Goal: Task Accomplishment & Management: Manage account settings

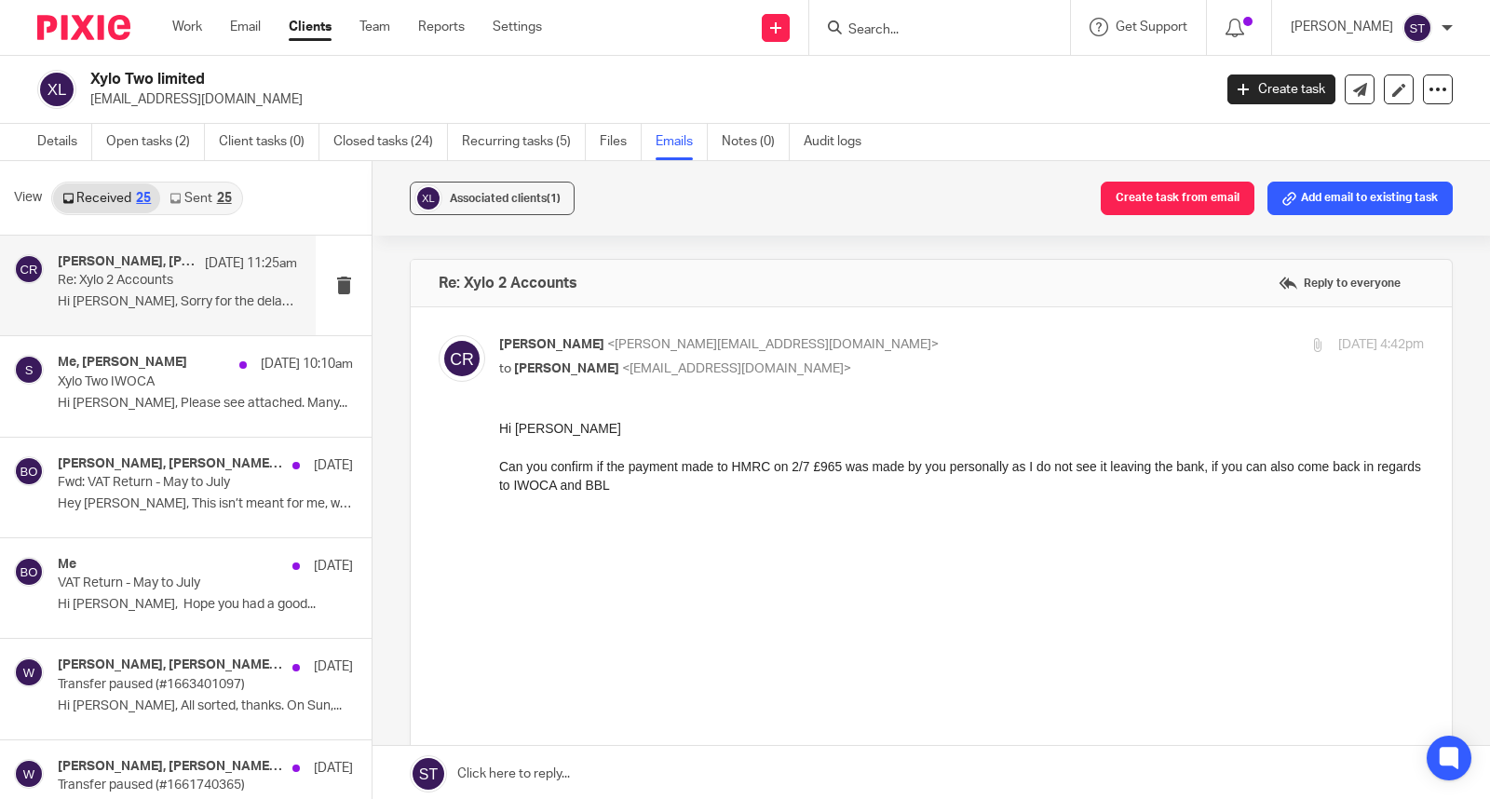
scroll to position [207, 0]
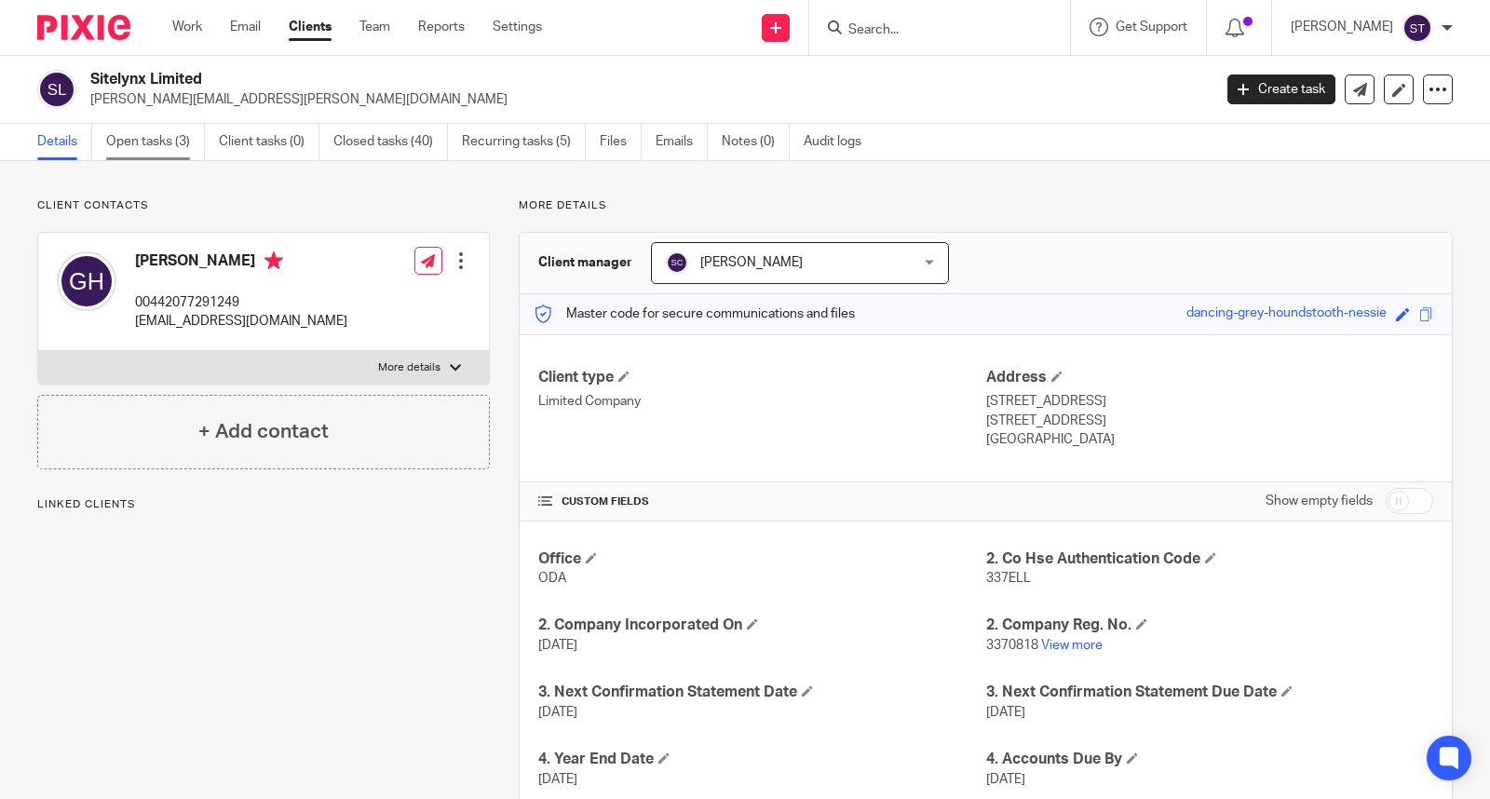
click at [166, 142] on link "Open tasks (3)" at bounding box center [155, 142] width 99 height 36
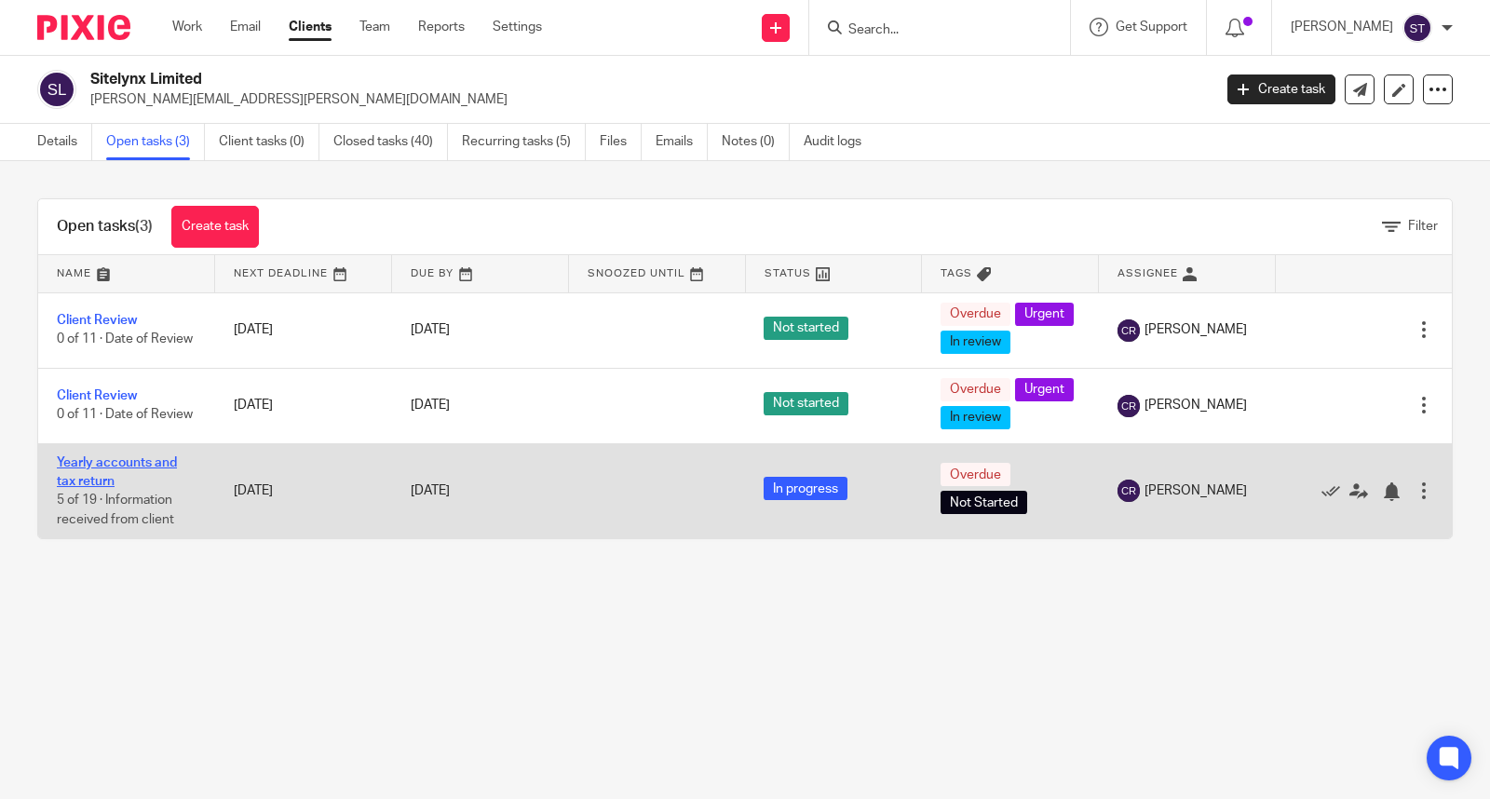
click at [146, 488] on link "Yearly accounts and tax return" at bounding box center [117, 472] width 120 height 32
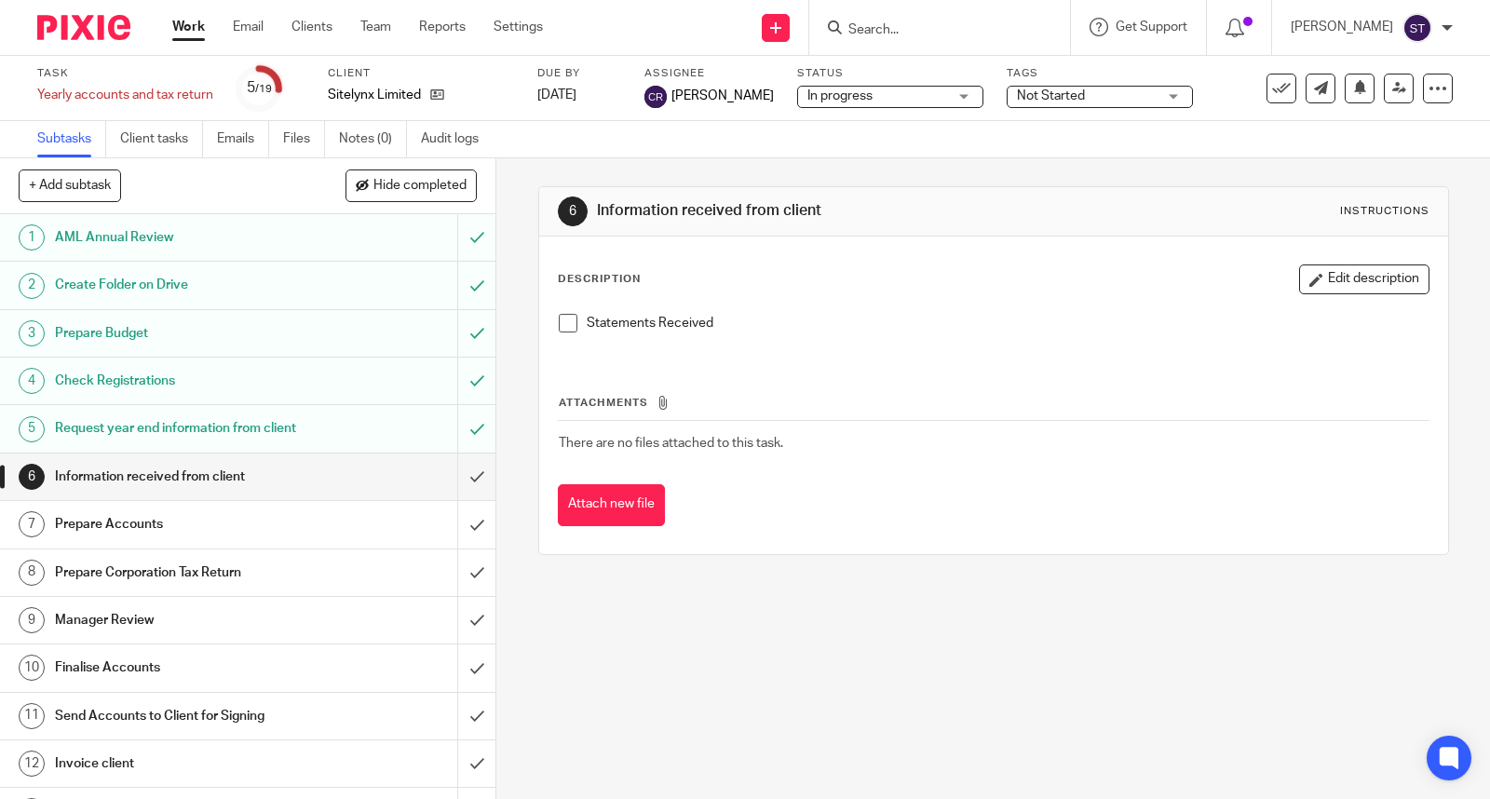
click at [562, 319] on span at bounding box center [568, 323] width 19 height 19
click at [432, 452] on link "5 Request year end information from client" at bounding box center [228, 428] width 457 height 47
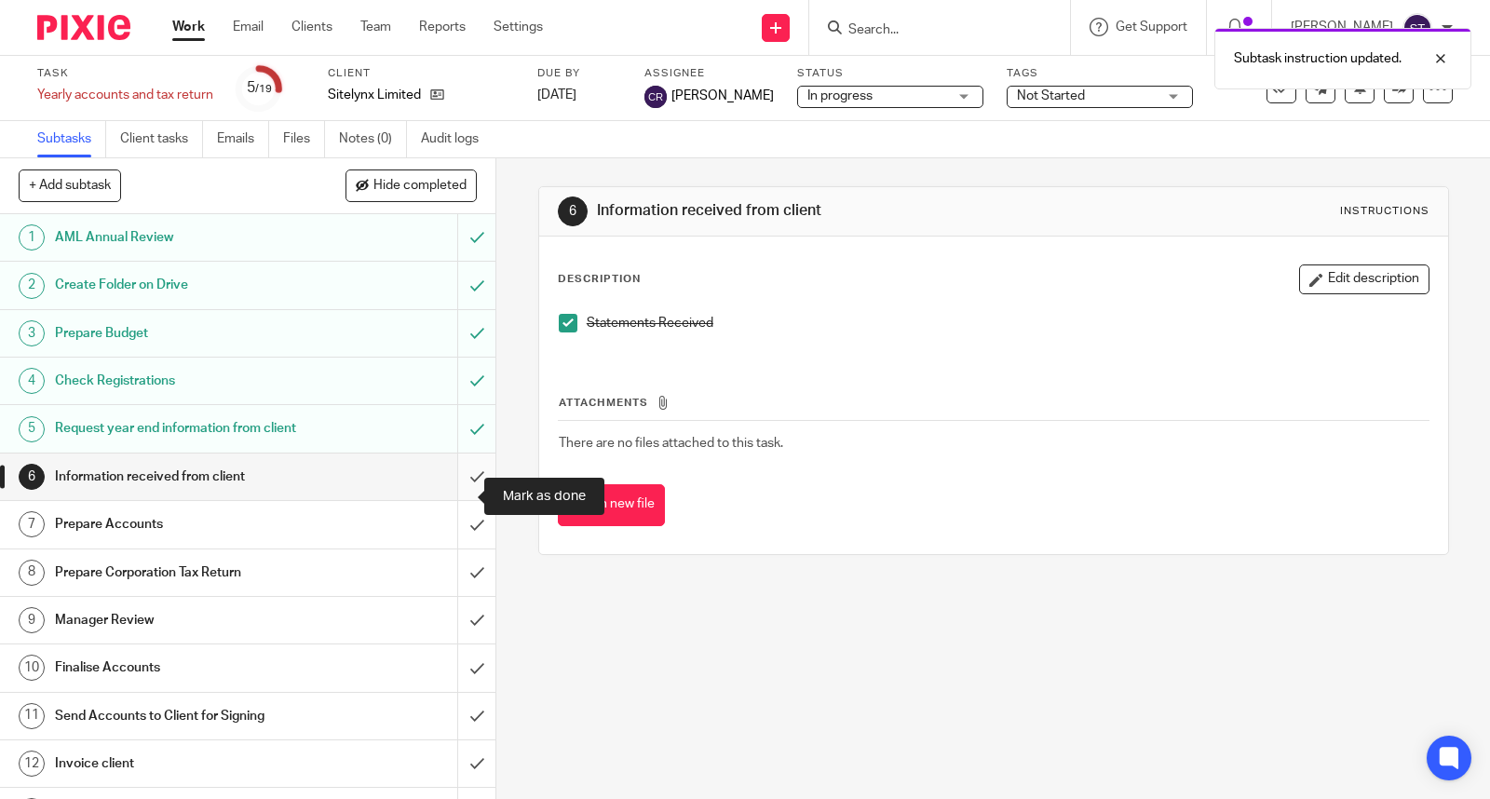
click at [450, 495] on input "submit" at bounding box center [247, 476] width 495 height 47
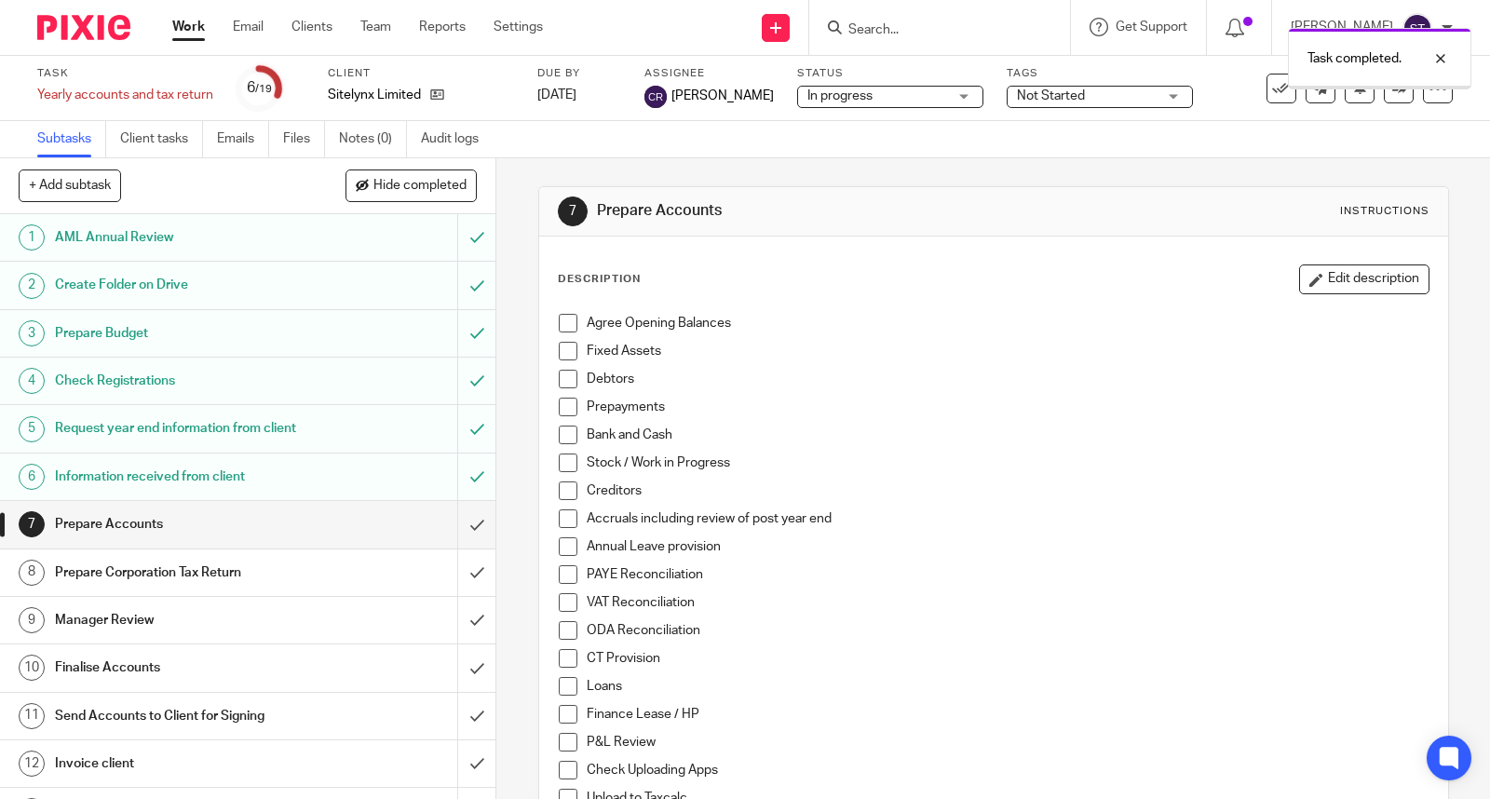
click at [566, 318] on span at bounding box center [568, 323] width 19 height 19
click at [564, 343] on span at bounding box center [568, 351] width 19 height 19
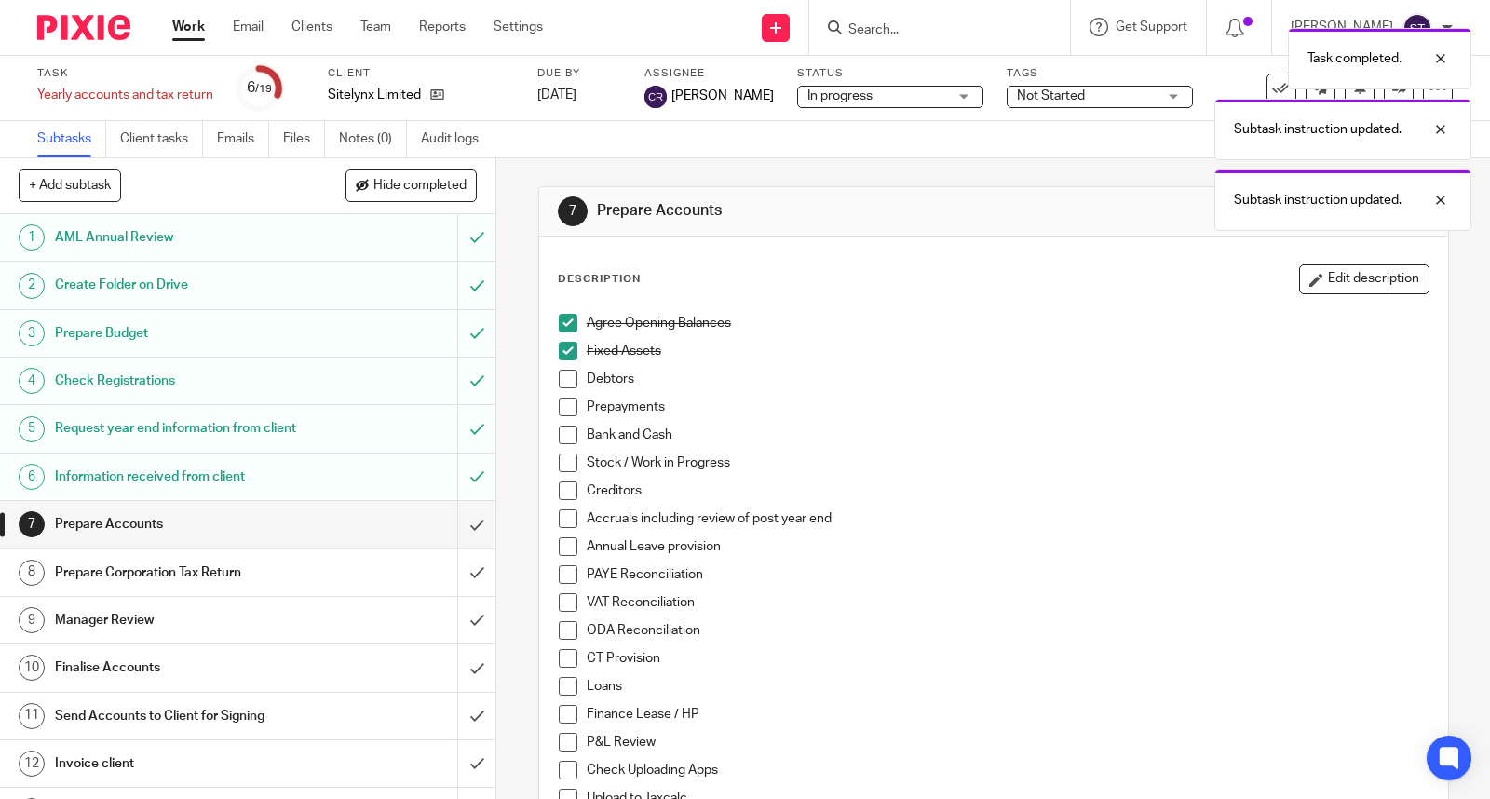
click at [559, 378] on span at bounding box center [568, 379] width 19 height 19
click at [559, 399] on span at bounding box center [568, 407] width 19 height 19
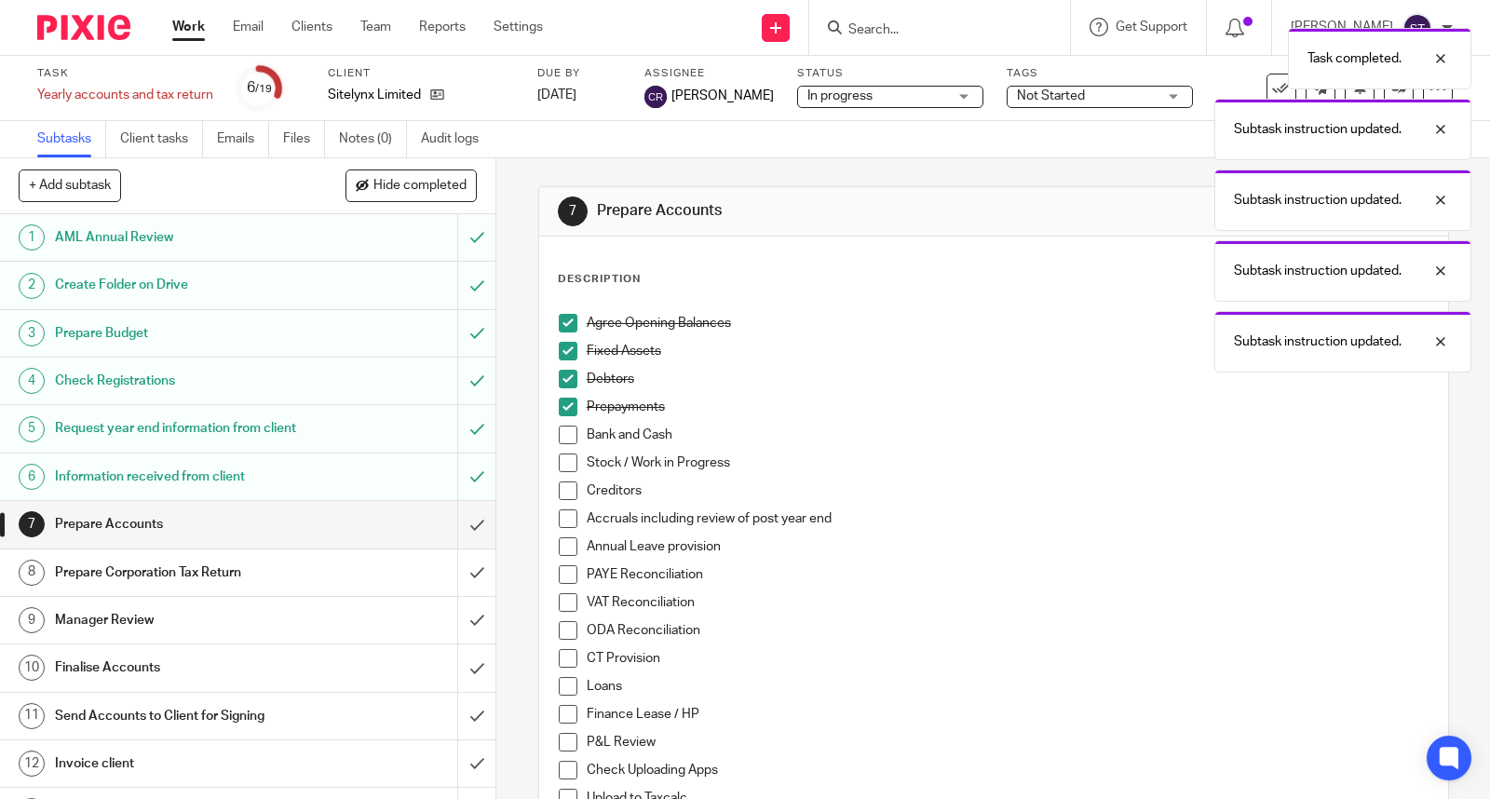
click at [559, 430] on span at bounding box center [568, 435] width 19 height 19
click at [559, 484] on span at bounding box center [568, 490] width 19 height 19
click at [564, 514] on span at bounding box center [568, 518] width 19 height 19
click at [561, 599] on span at bounding box center [568, 602] width 19 height 19
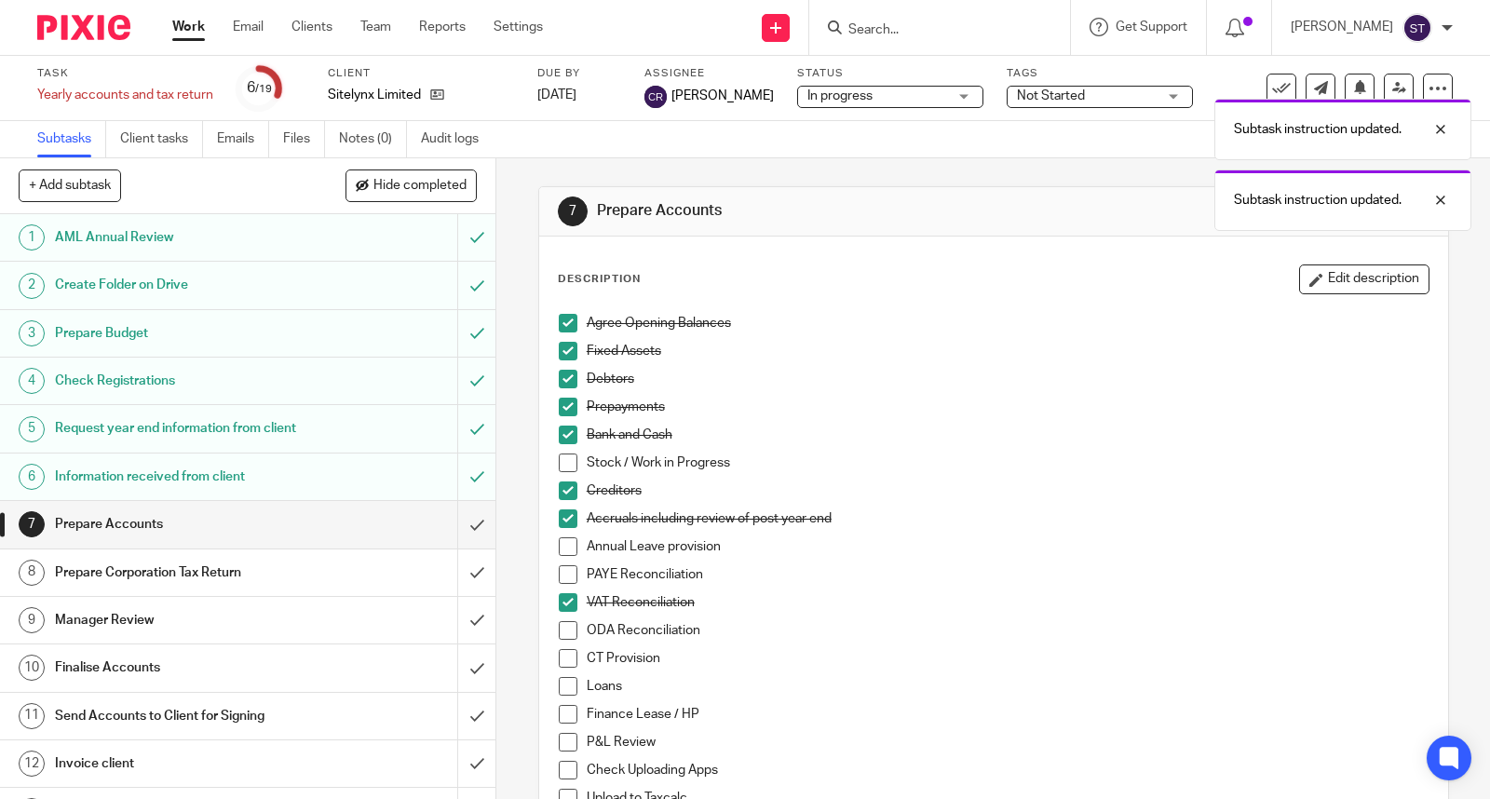
click at [559, 629] on span at bounding box center [568, 630] width 19 height 19
click at [559, 656] on span at bounding box center [568, 658] width 19 height 19
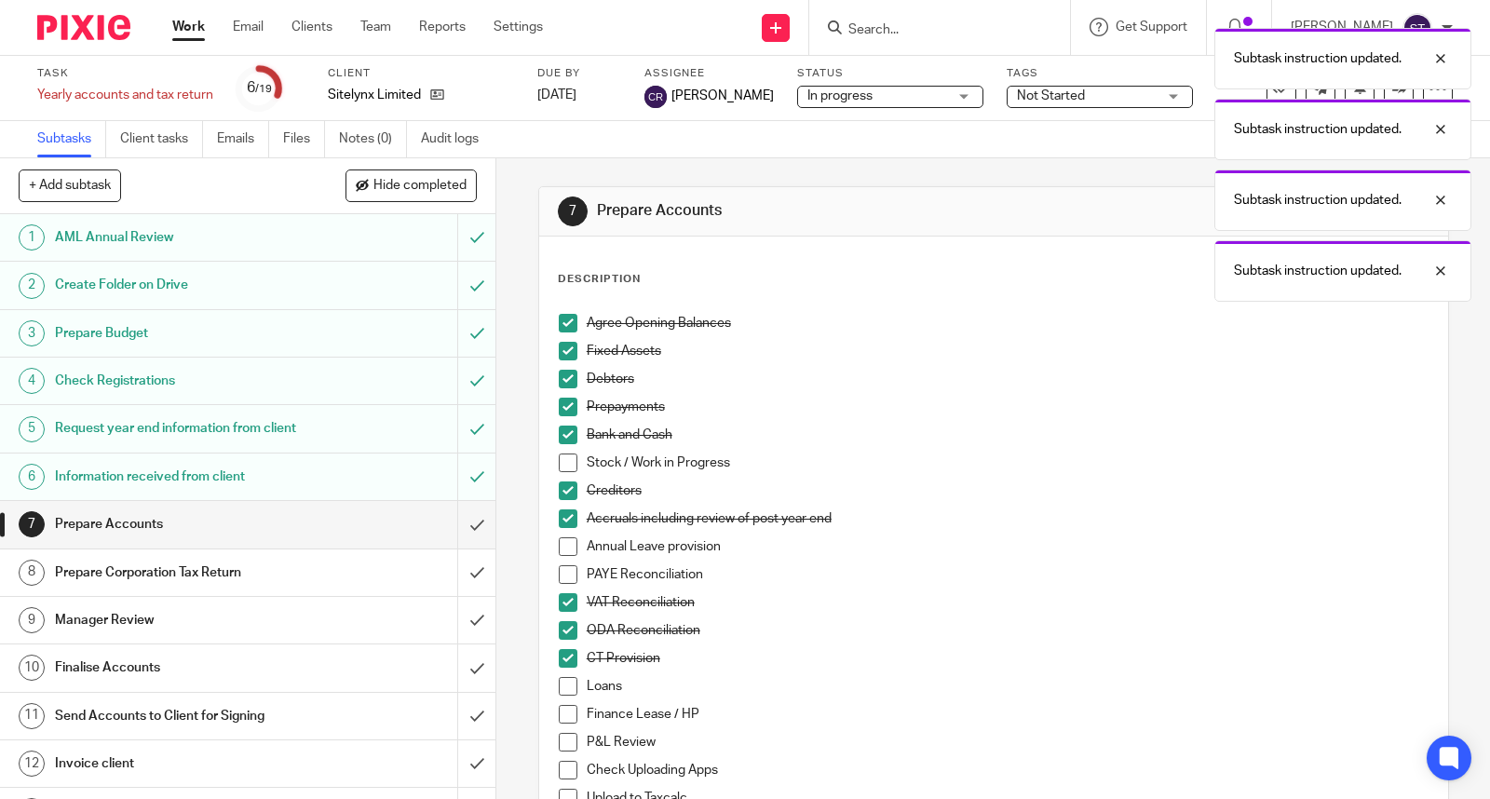
click at [564, 687] on span at bounding box center [568, 686] width 19 height 19
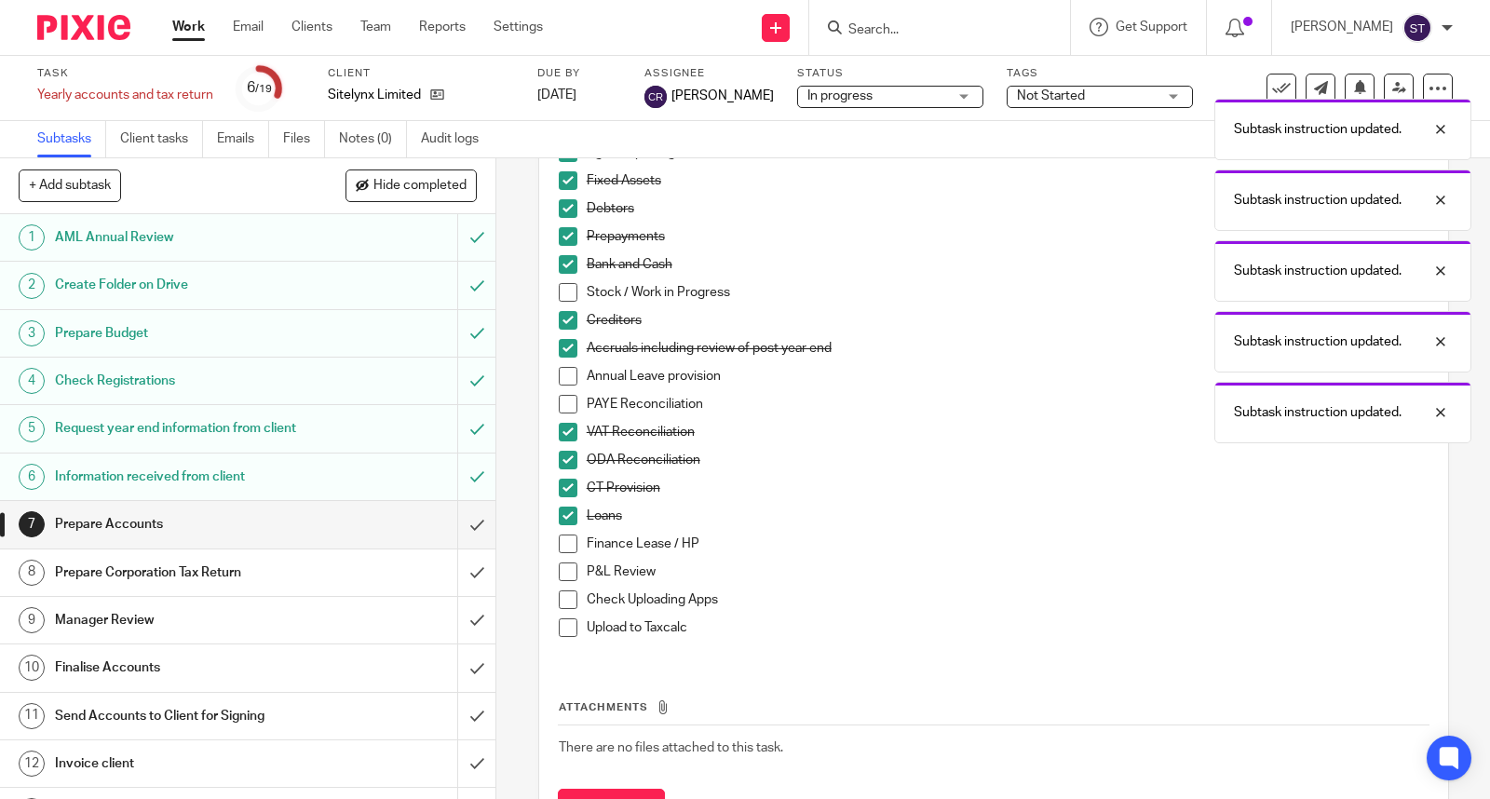
scroll to position [207, 0]
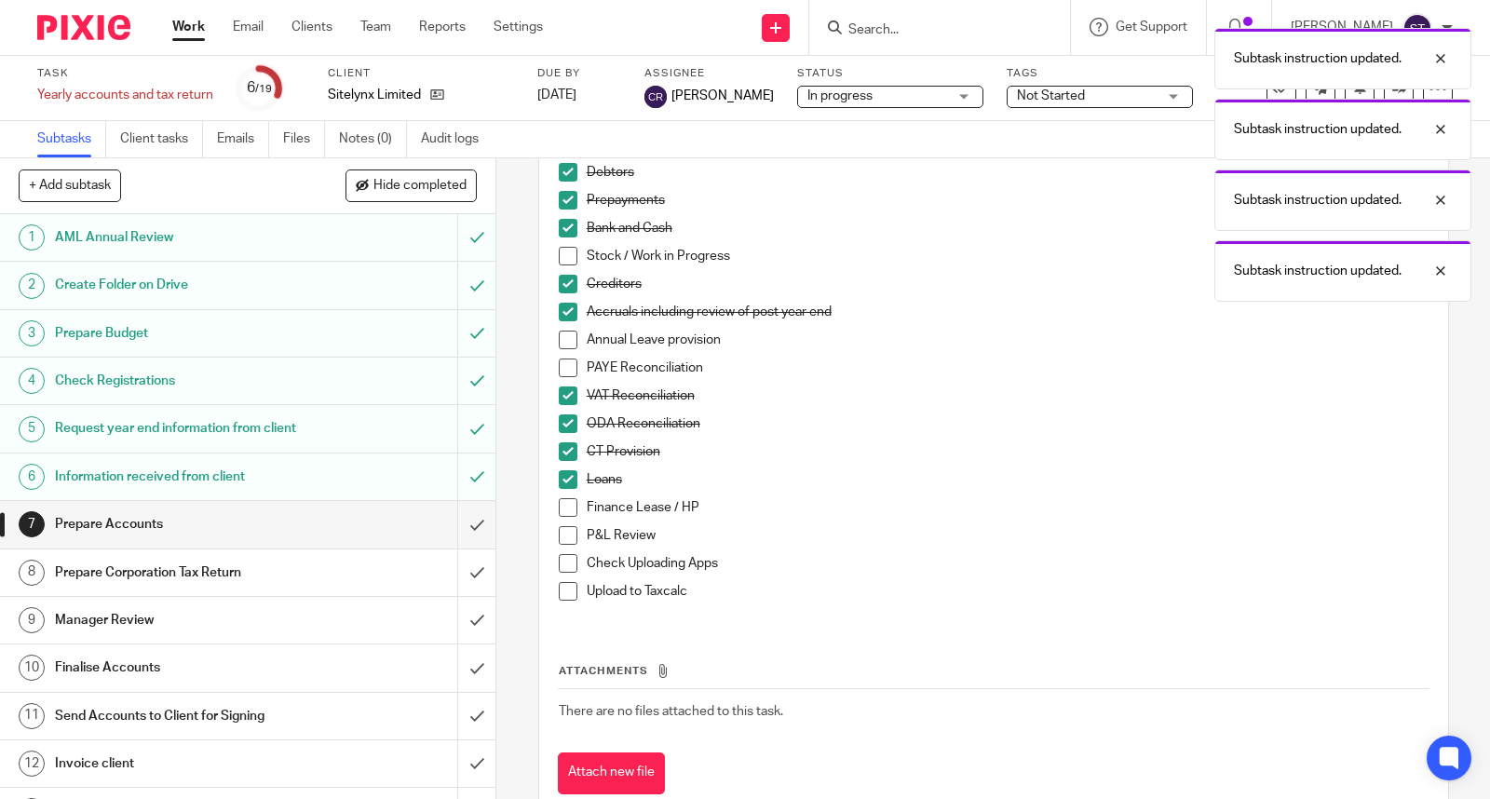
click at [563, 534] on span at bounding box center [568, 535] width 19 height 19
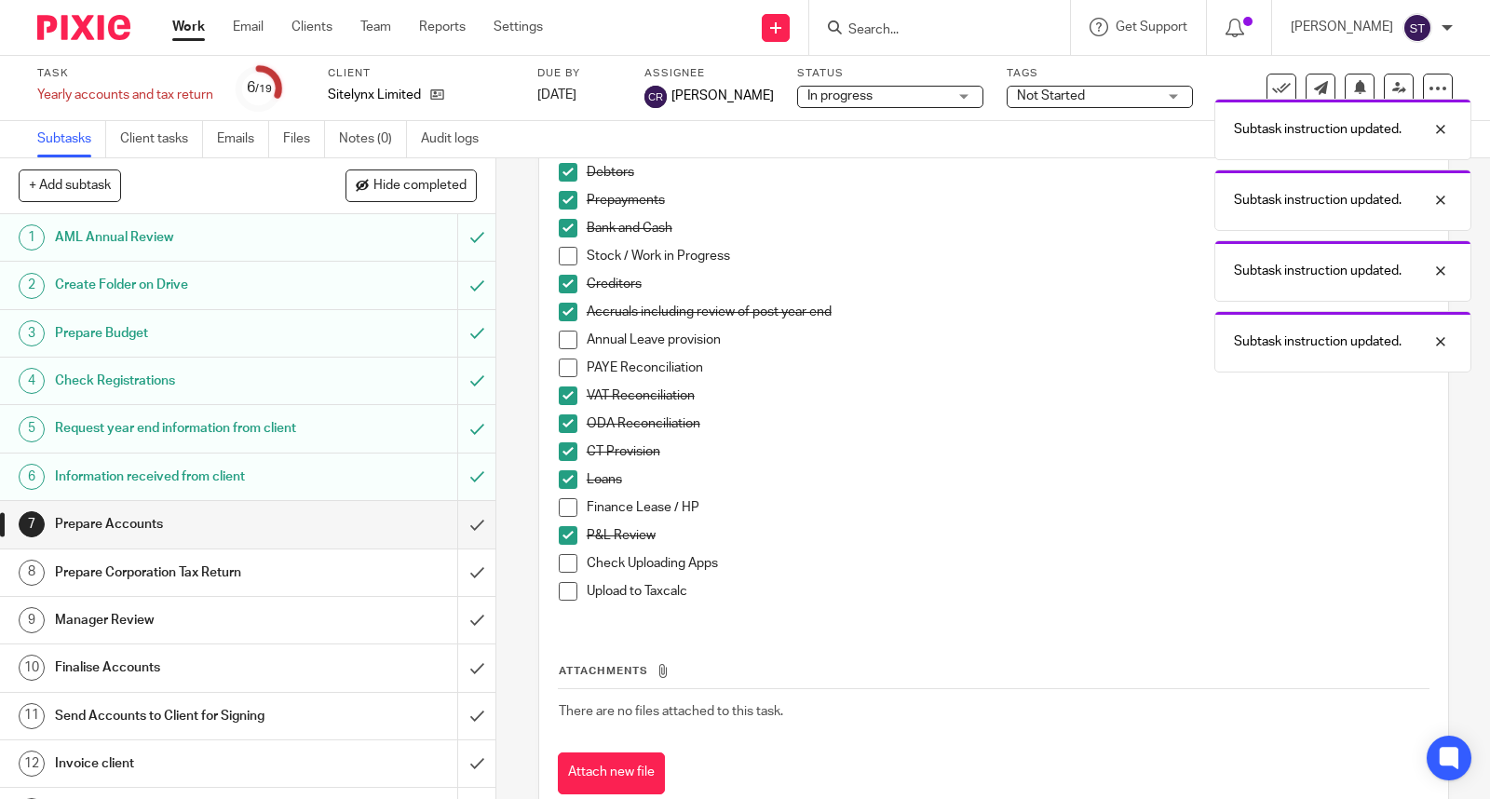
click at [560, 588] on span at bounding box center [568, 591] width 19 height 19
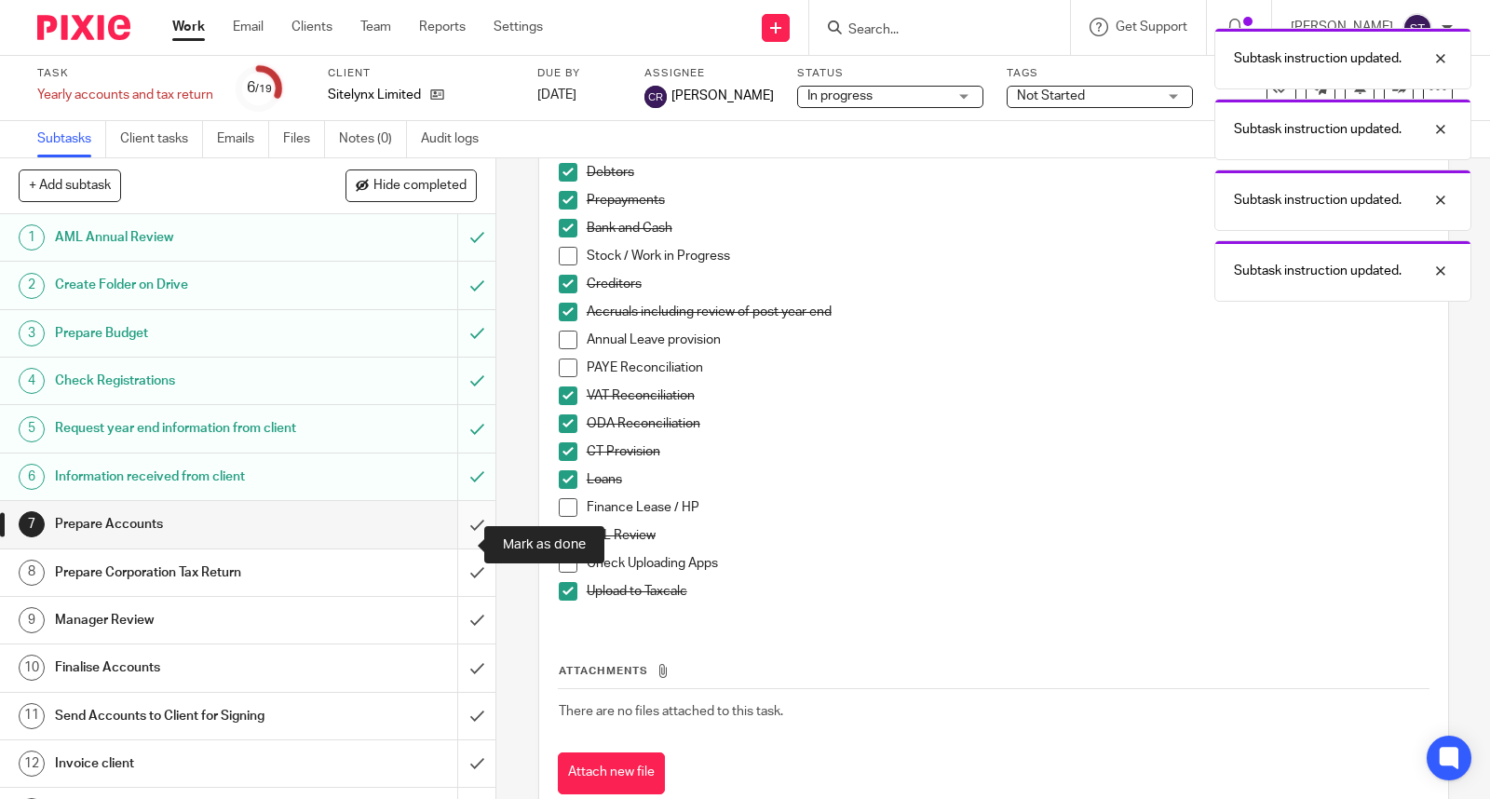
click at [458, 547] on input "submit" at bounding box center [247, 524] width 495 height 47
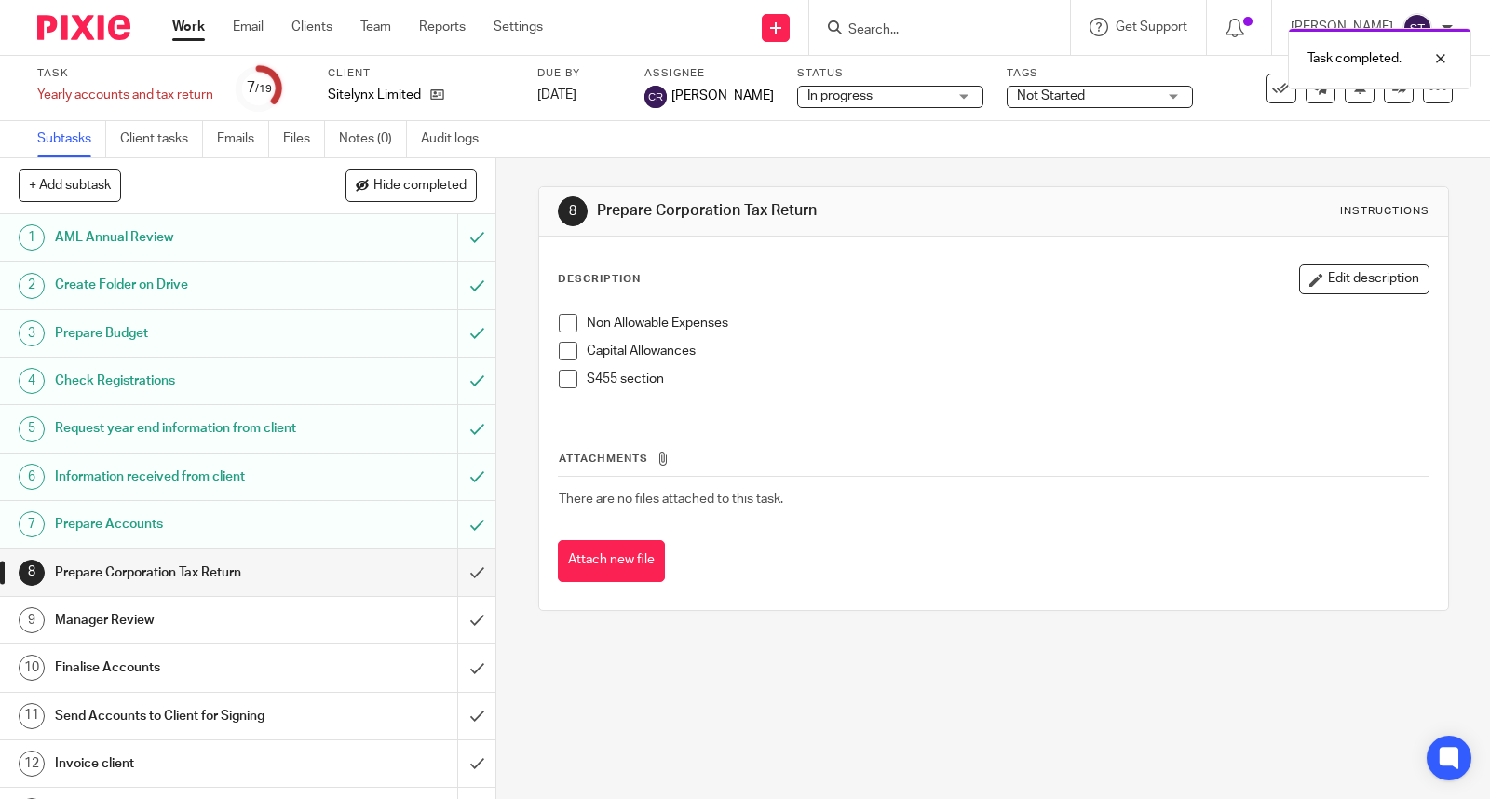
click at [565, 321] on span at bounding box center [568, 323] width 19 height 19
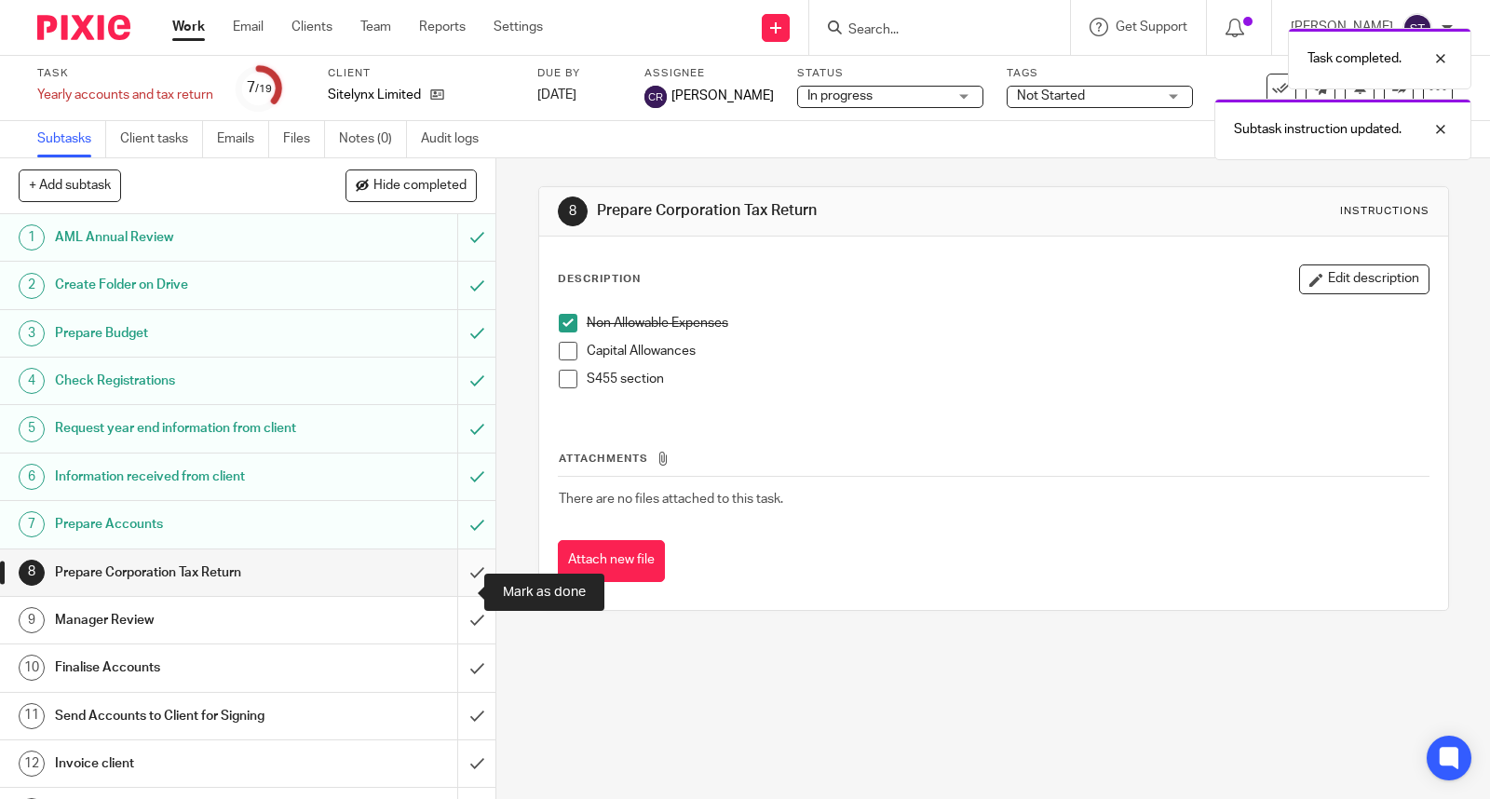
click at [459, 592] on input "submit" at bounding box center [247, 572] width 495 height 47
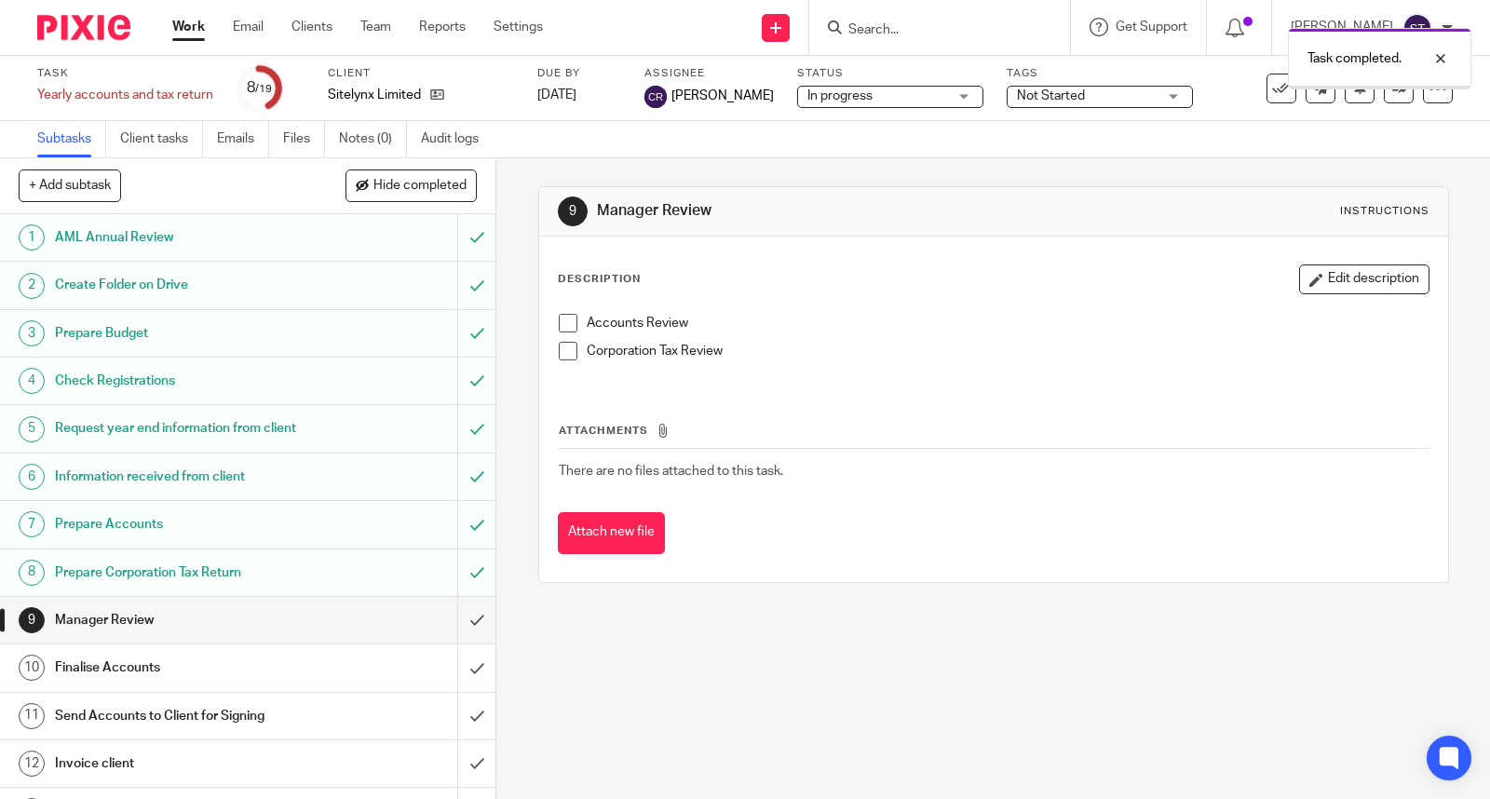
click at [563, 322] on span at bounding box center [568, 323] width 19 height 19
click at [561, 358] on span at bounding box center [568, 351] width 19 height 19
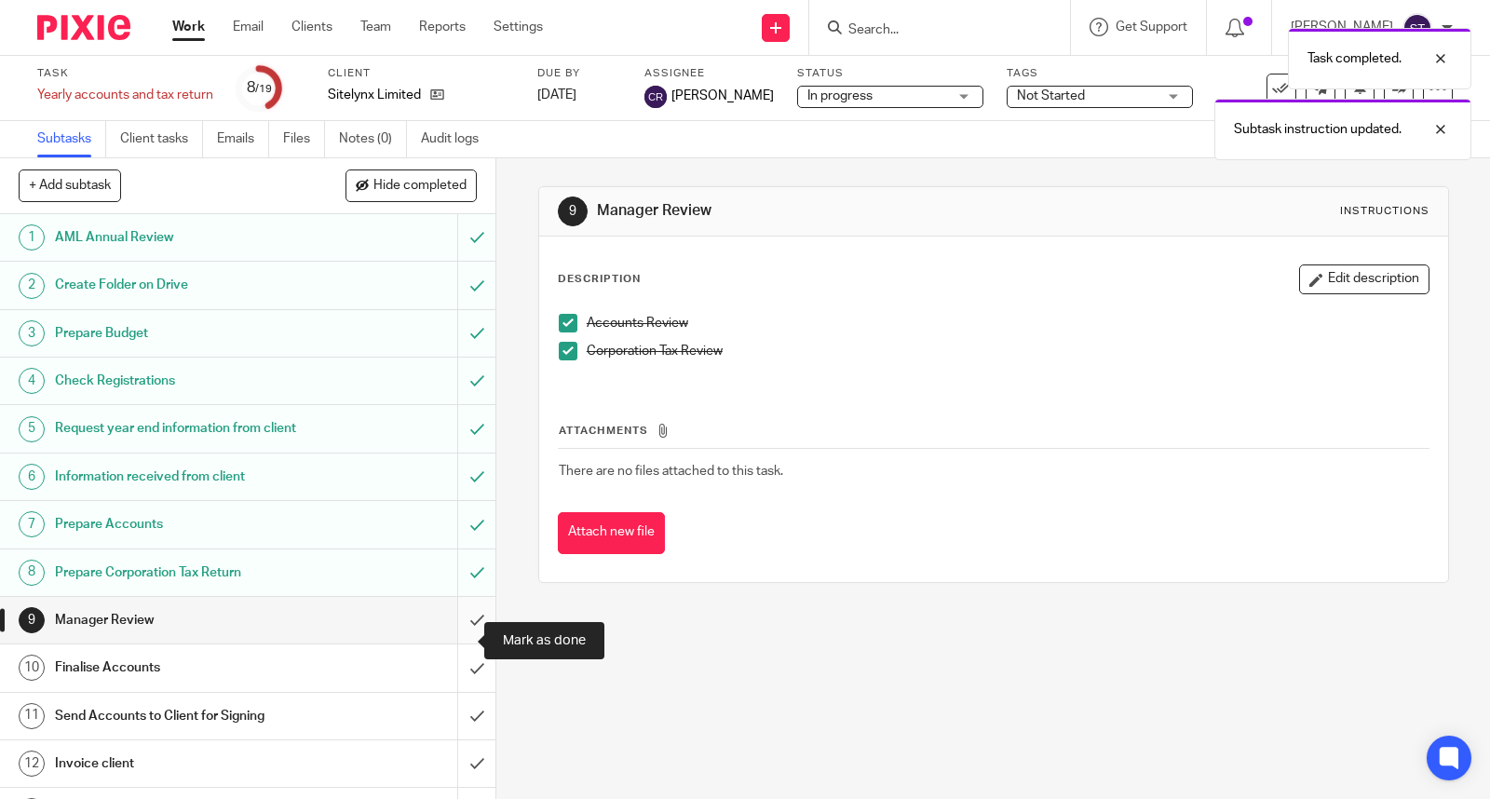
click at [463, 637] on input "submit" at bounding box center [247, 620] width 495 height 47
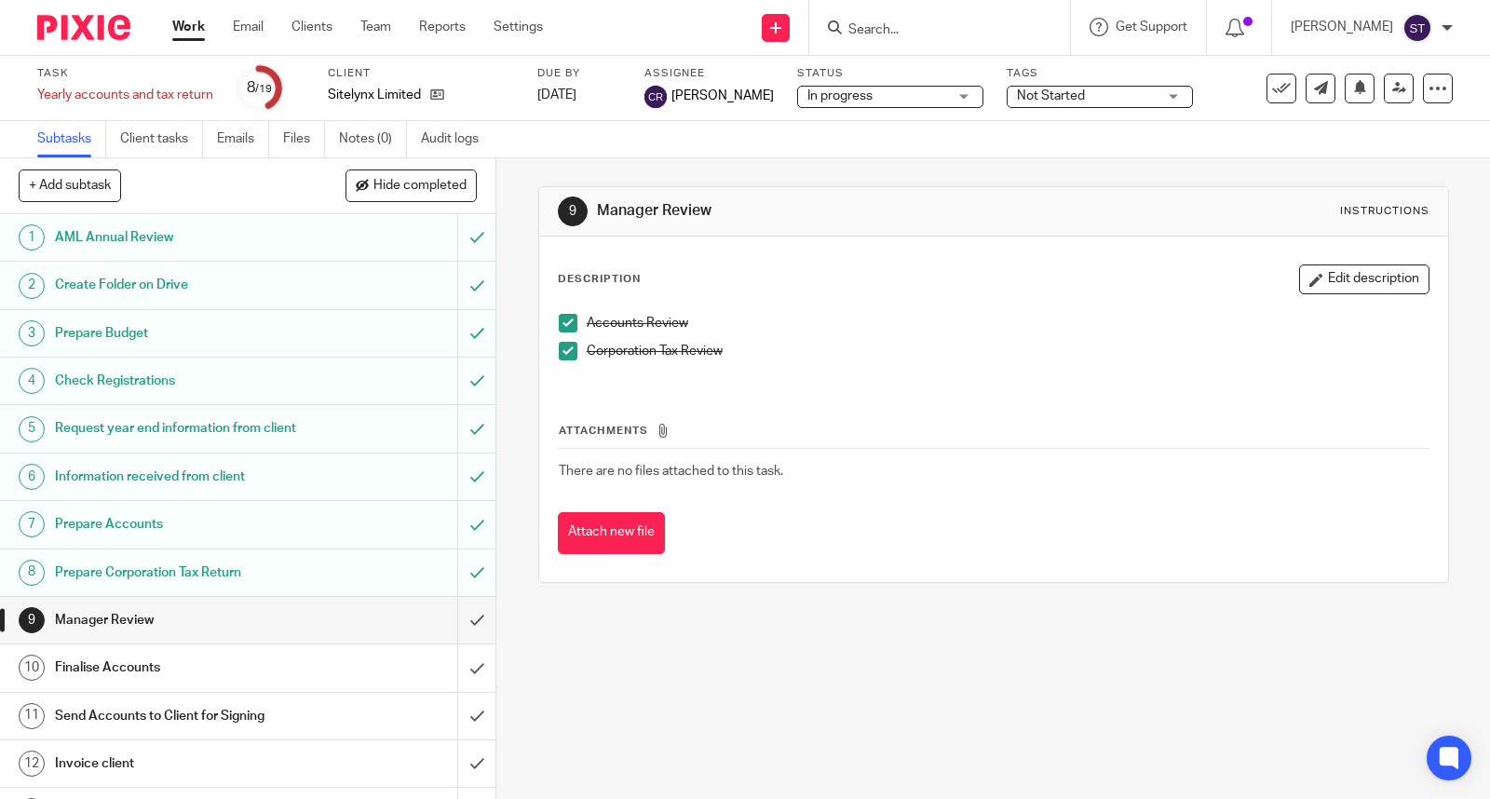
click at [291, 682] on h1 "Finalise Accounts" at bounding box center [183, 668] width 256 height 28
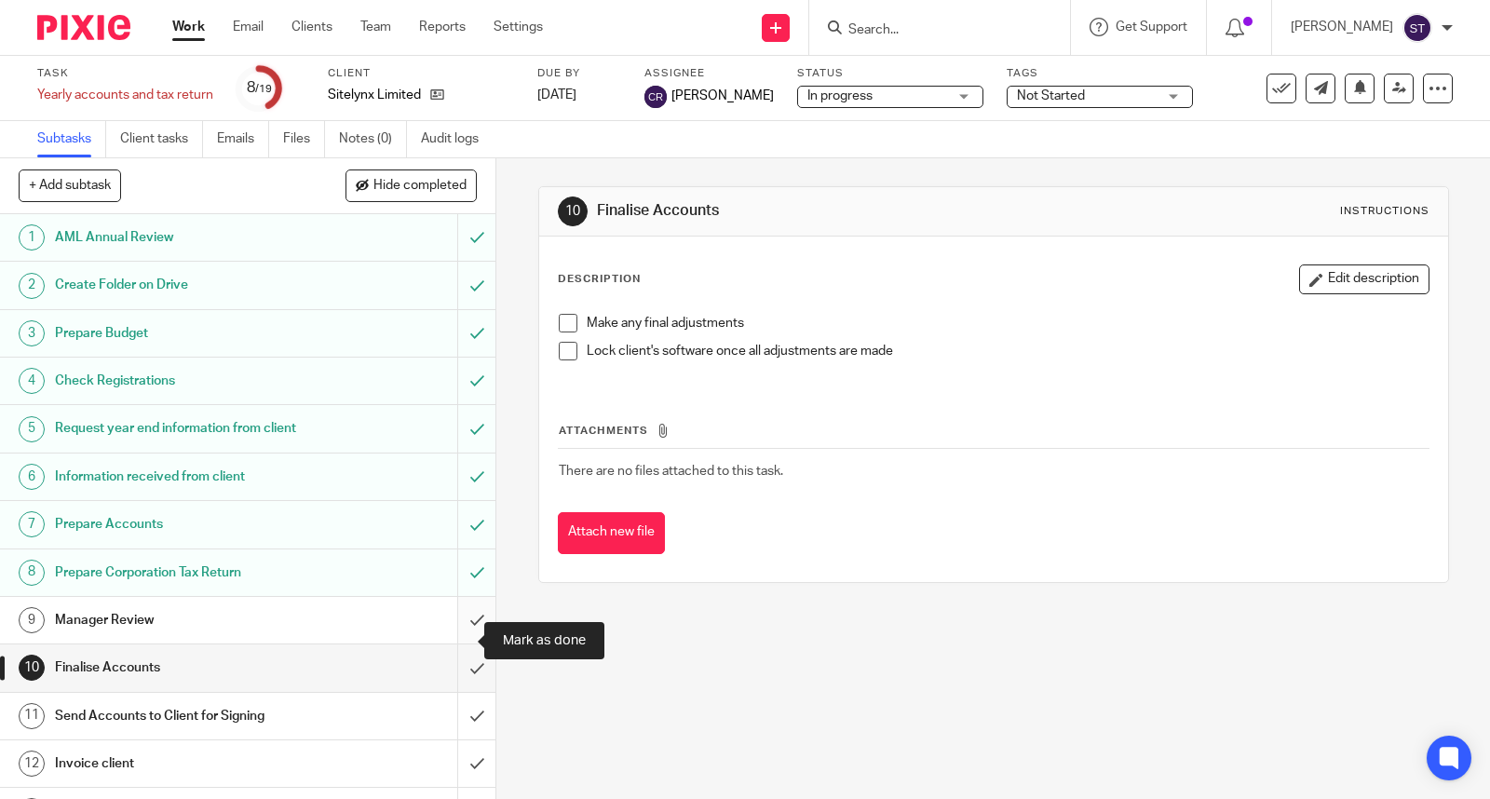
click at [453, 637] on input "submit" at bounding box center [247, 620] width 495 height 47
click at [941, 22] on input "Search" at bounding box center [930, 30] width 168 height 17
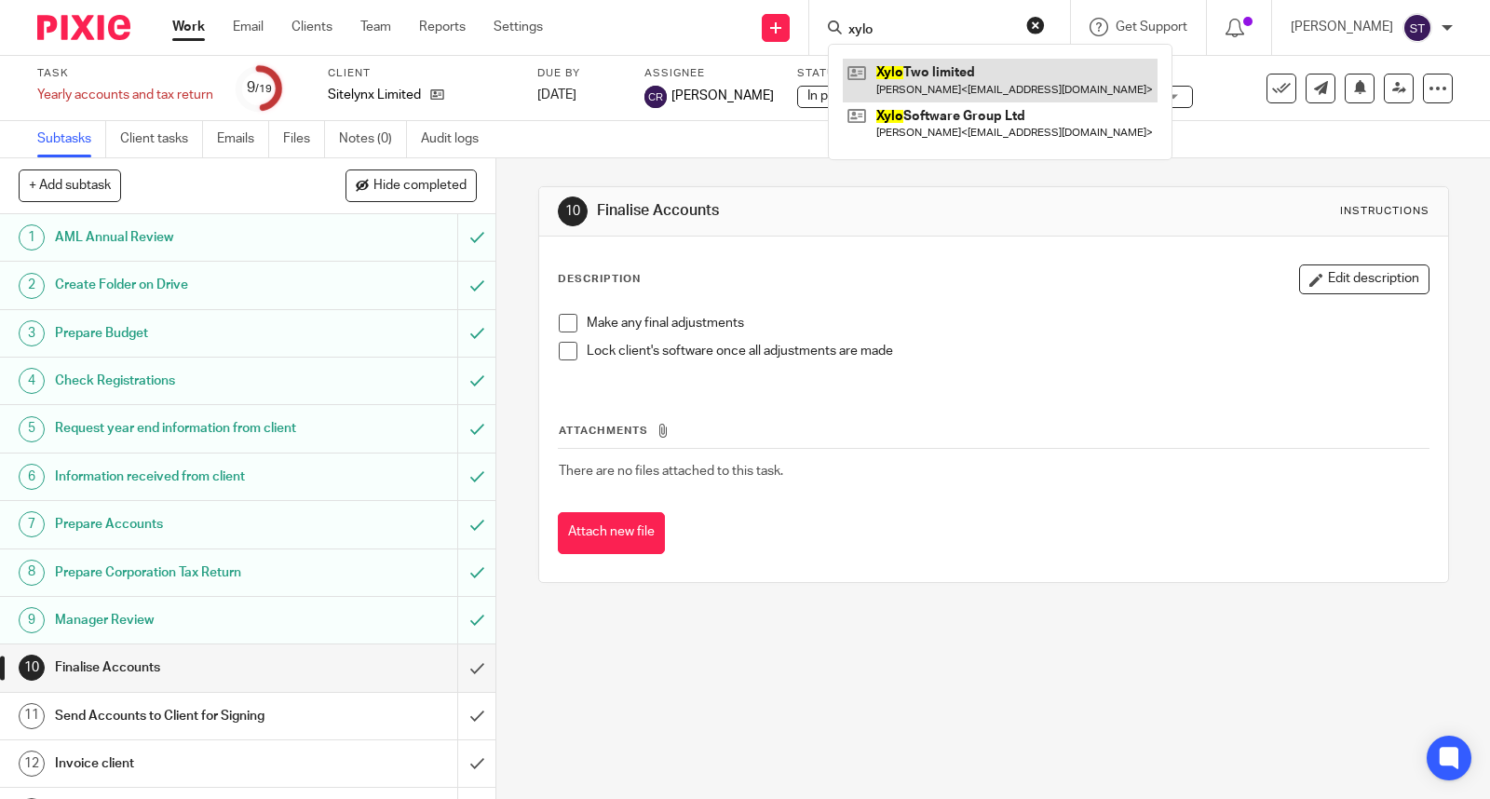
type input "xylo"
click at [969, 76] on link at bounding box center [1000, 80] width 315 height 43
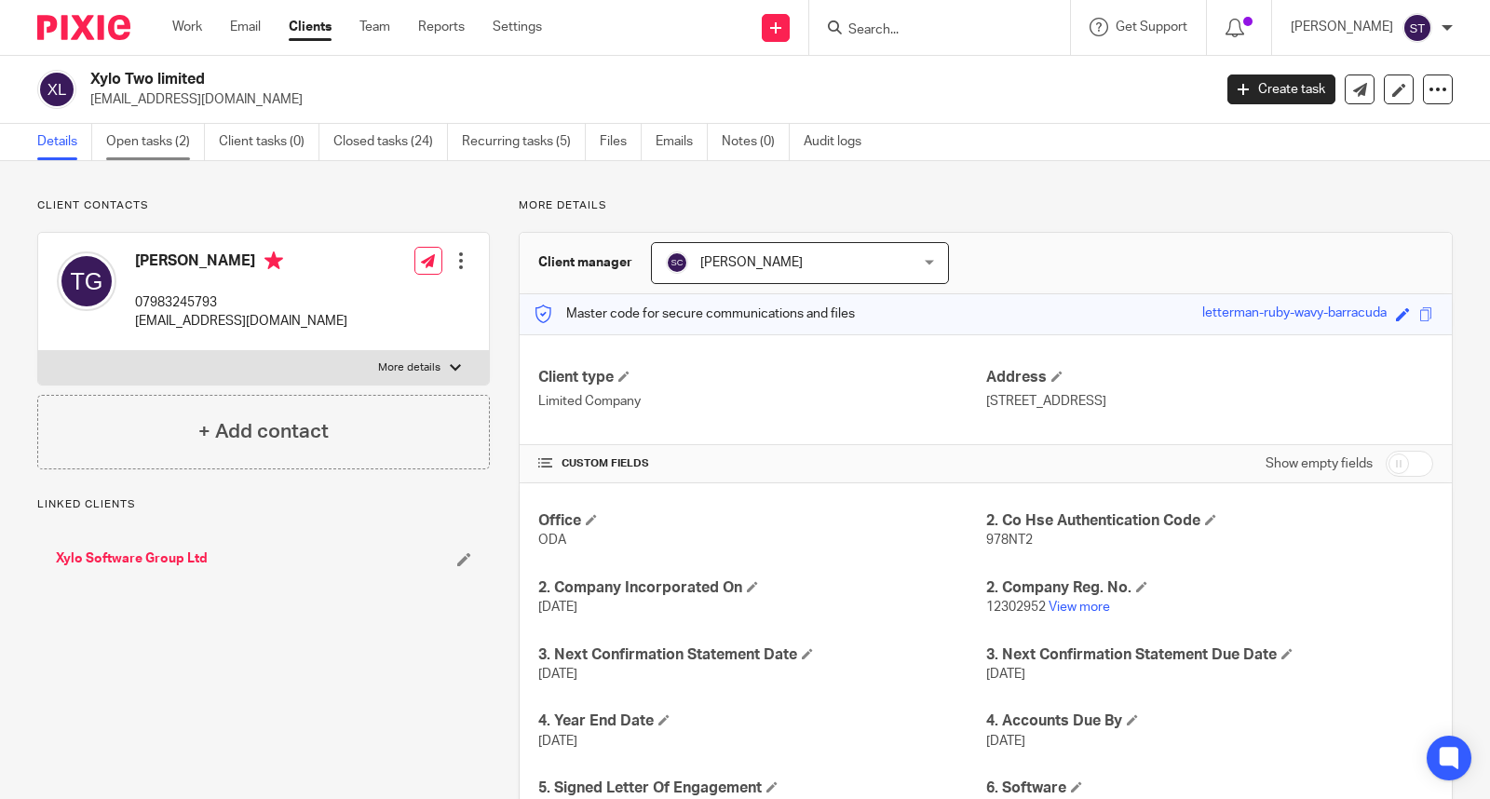
click at [165, 136] on link "Open tasks (2)" at bounding box center [155, 142] width 99 height 36
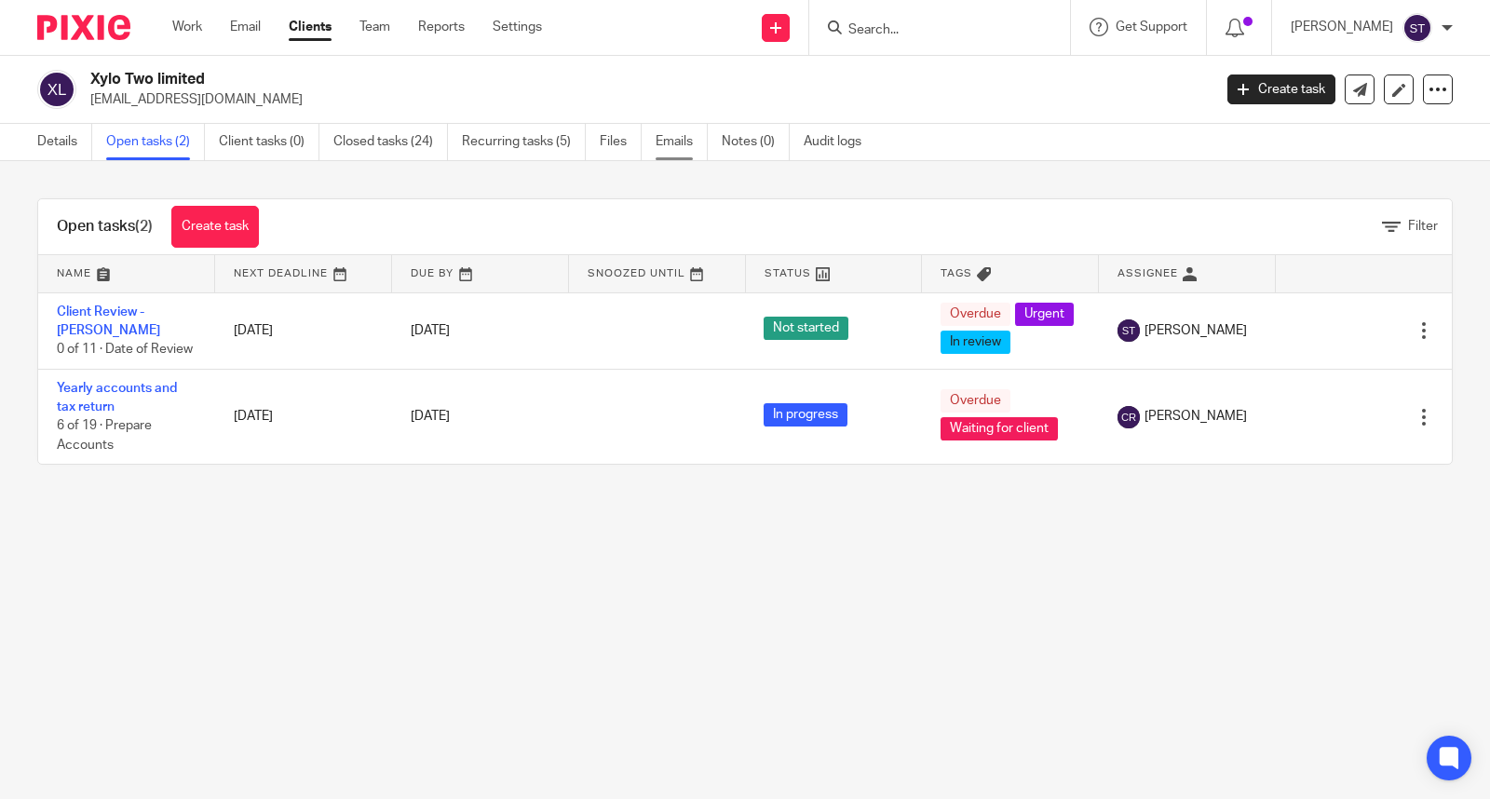
click at [673, 133] on link "Emails" at bounding box center [682, 142] width 52 height 36
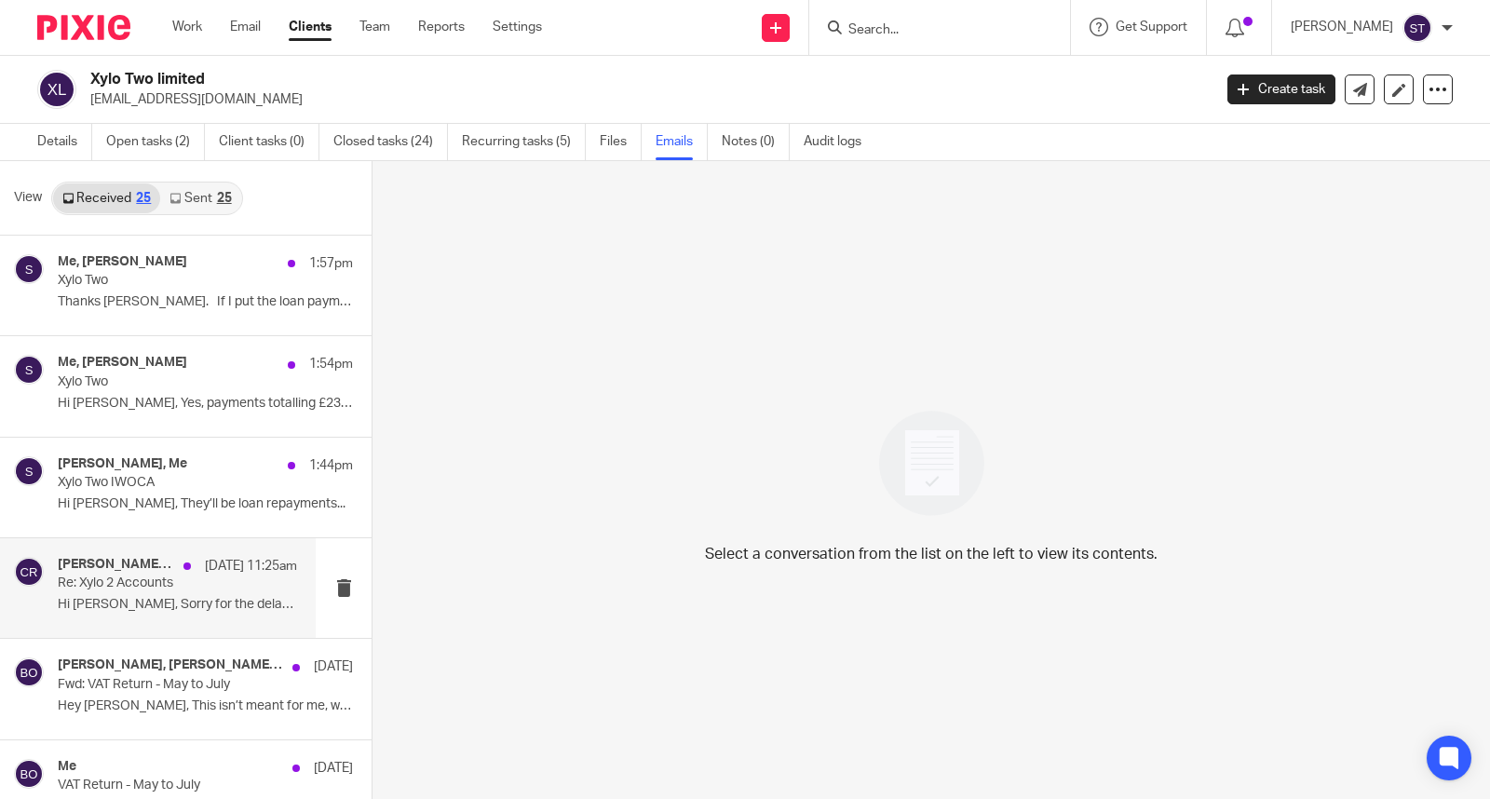
click at [166, 598] on p "Hi [PERSON_NAME], Sorry for the delay. I’ve..." at bounding box center [177, 605] width 239 height 16
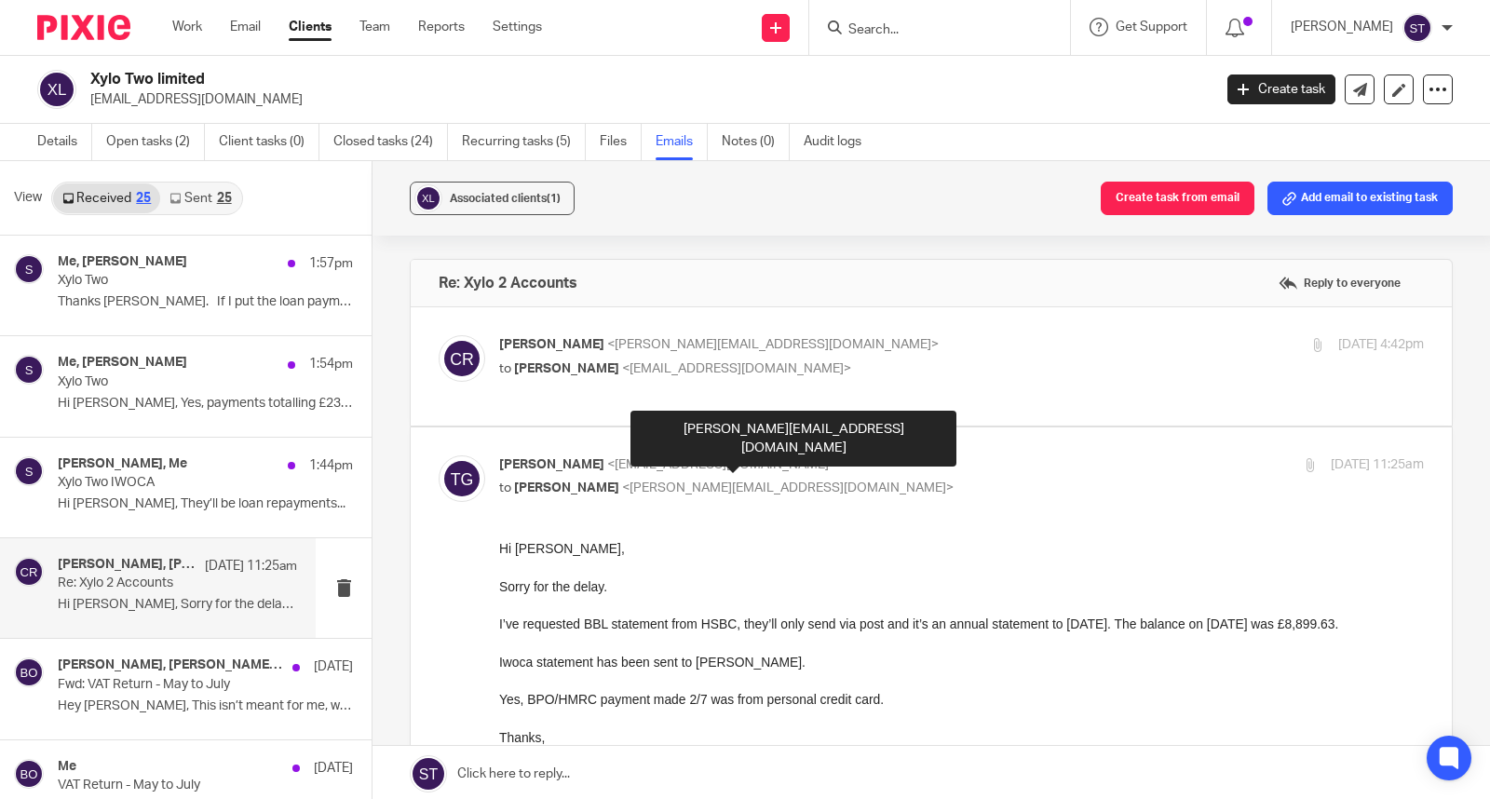
scroll to position [103, 0]
